Goal: Information Seeking & Learning: Learn about a topic

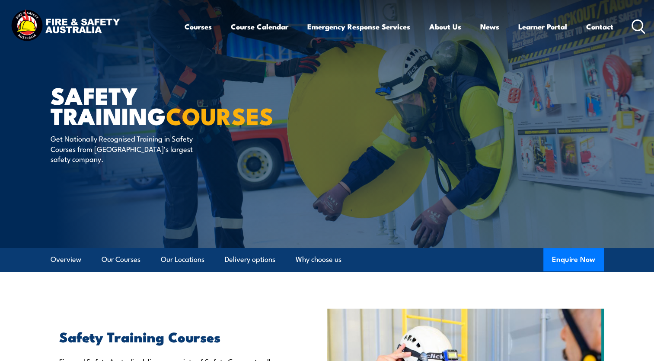
click at [639, 30] on circle at bounding box center [637, 25] width 10 height 10
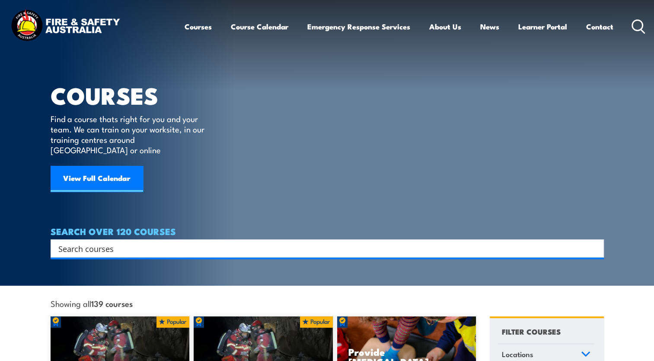
click at [99, 242] on input "Search input" at bounding box center [321, 248] width 527 height 13
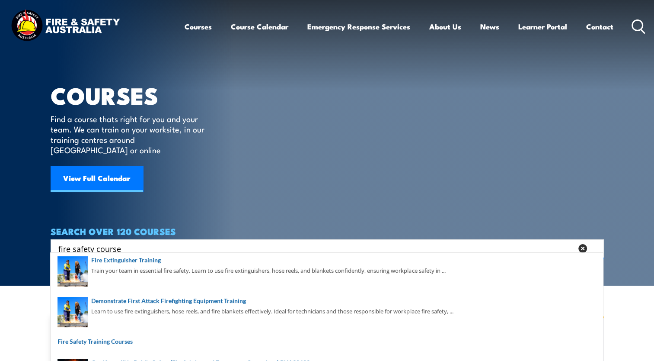
scroll to position [86, 0]
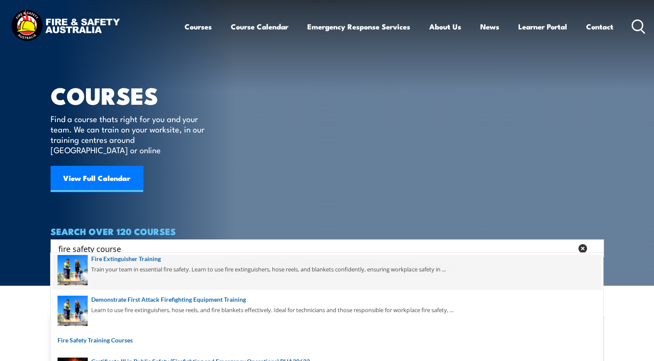
type input "fire safety course"
click at [179, 271] on span at bounding box center [327, 269] width 548 height 41
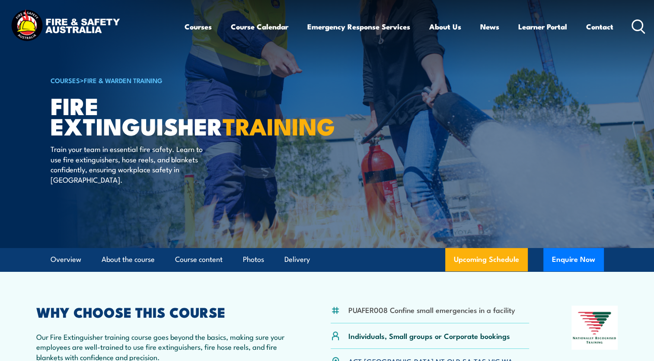
click at [639, 27] on icon at bounding box center [639, 26] width 14 height 14
click at [633, 29] on circle at bounding box center [637, 25] width 10 height 10
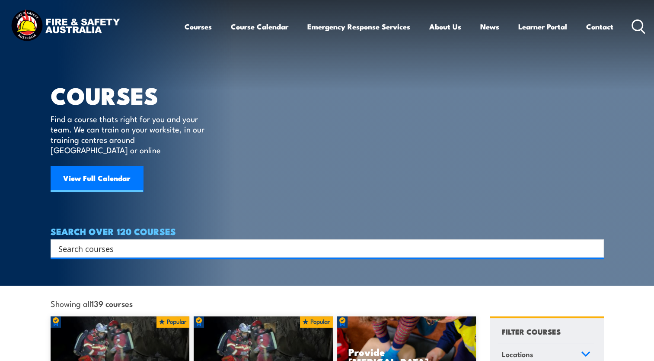
click at [134, 242] on input "Search input" at bounding box center [321, 248] width 527 height 13
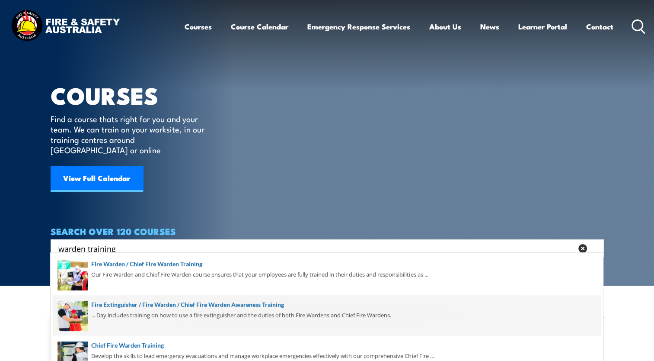
scroll to position [41, 0]
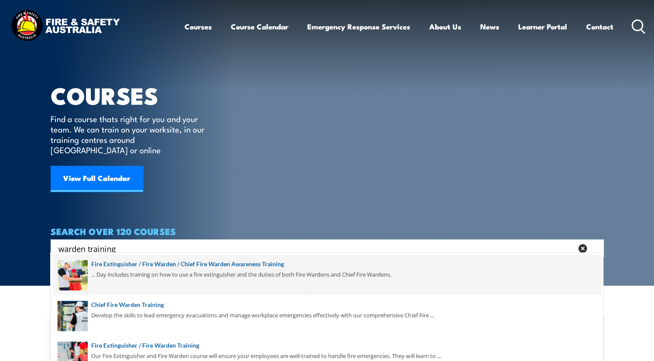
type input "warden training"
click at [188, 278] on span at bounding box center [327, 274] width 548 height 41
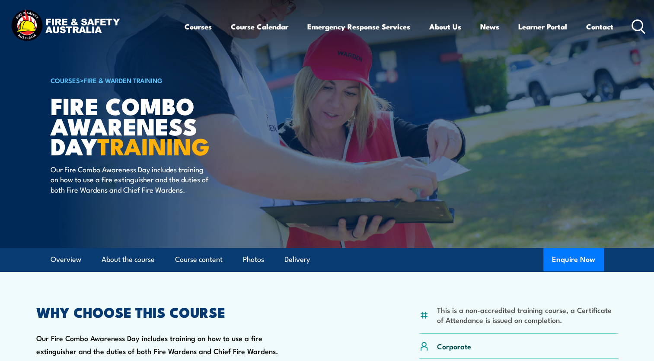
click at [60, 29] on img at bounding box center [65, 26] width 113 height 37
